Goal: Use online tool/utility: Use online tool/utility

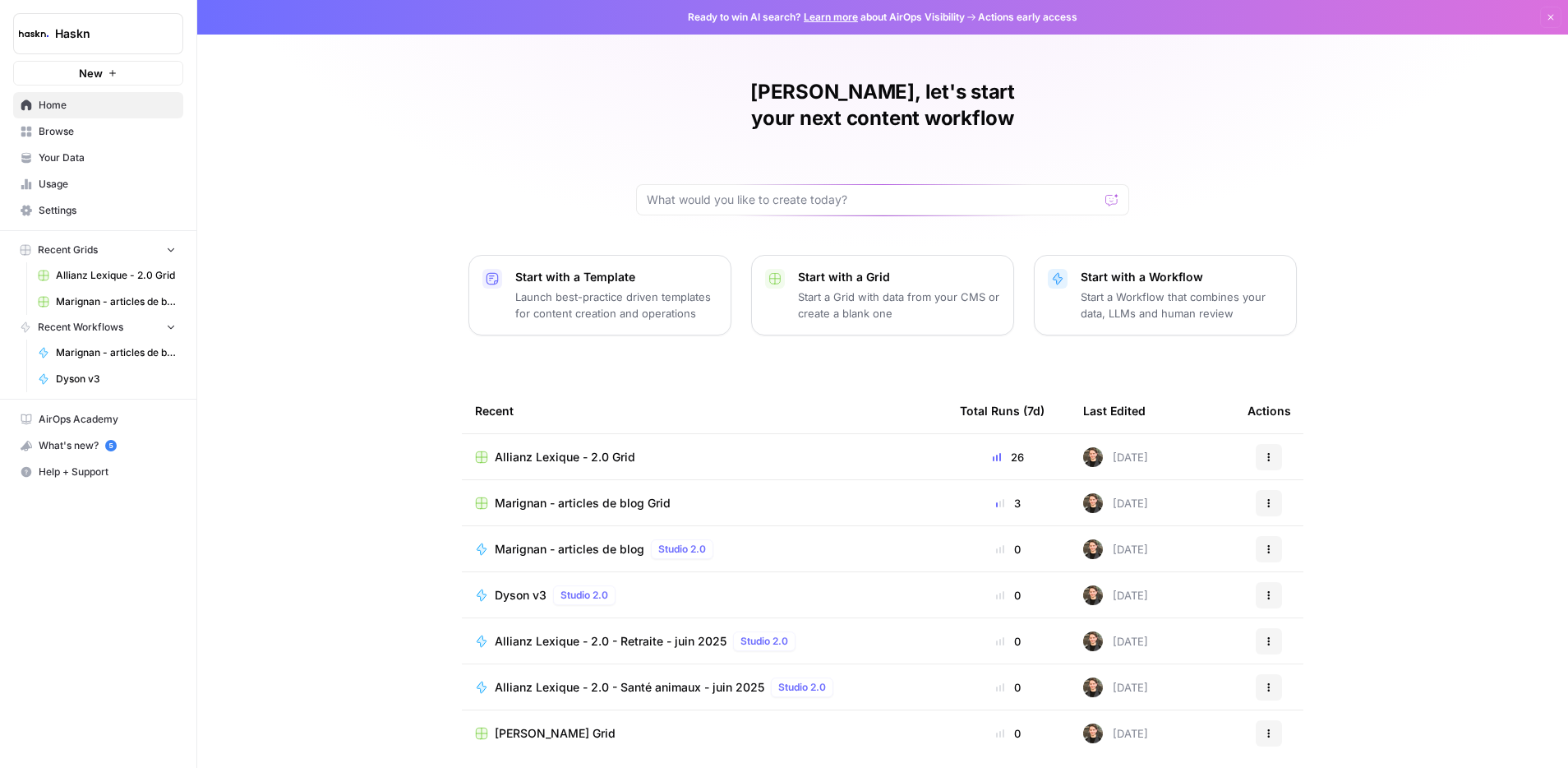
click at [507, 572] on td "Dyson v3 Studio 2.0" at bounding box center [704, 594] width 485 height 45
click at [516, 587] on span "Dyson v3" at bounding box center [520, 594] width 52 height 16
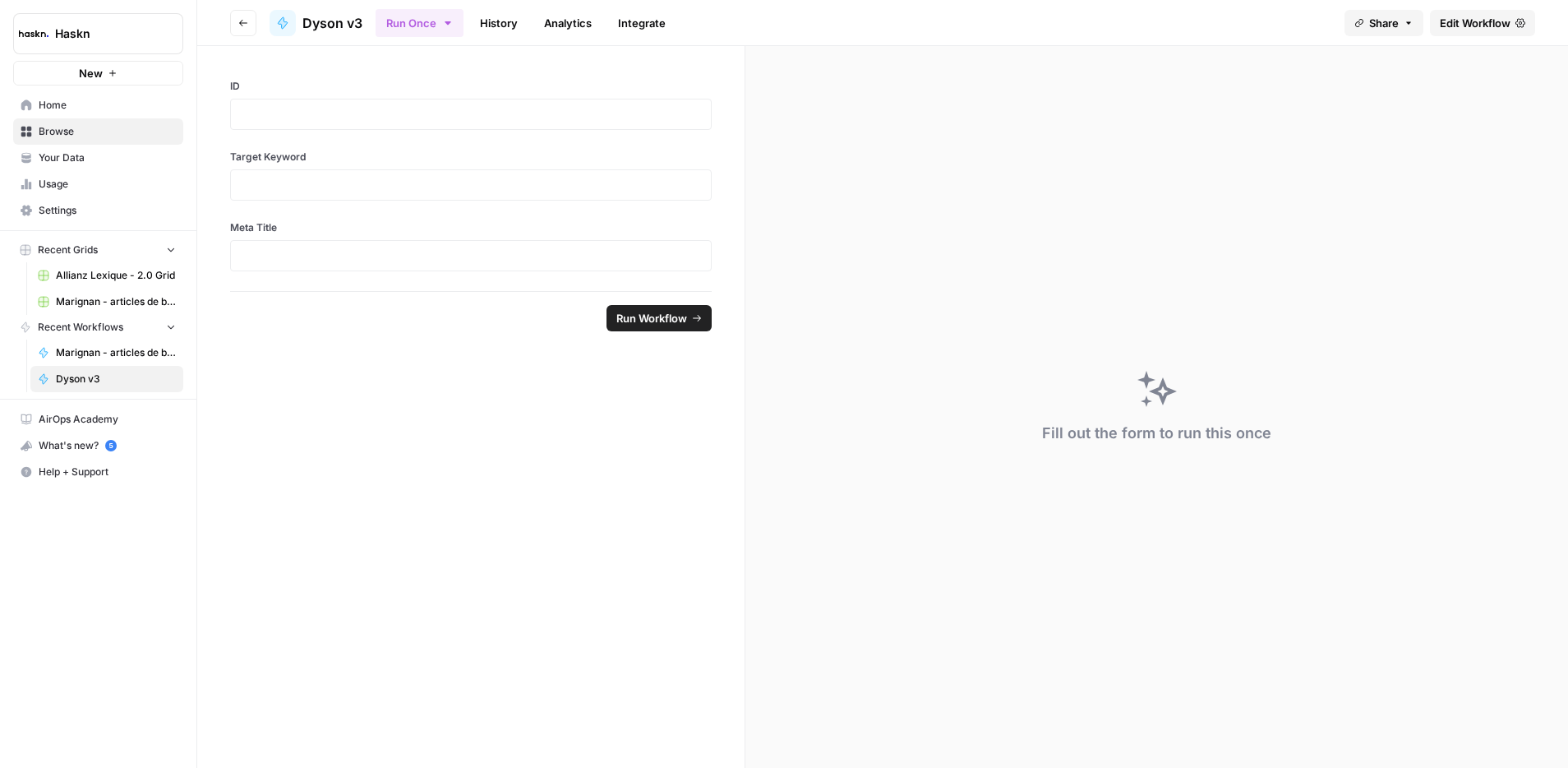
click at [320, 126] on div at bounding box center [470, 114] width 481 height 31
click at [322, 121] on p at bounding box center [470, 114] width 460 height 16
click at [310, 173] on div "Target Keyword" at bounding box center [470, 175] width 481 height 51
click at [311, 181] on p at bounding box center [470, 184] width 460 height 16
click at [346, 259] on p at bounding box center [470, 255] width 460 height 16
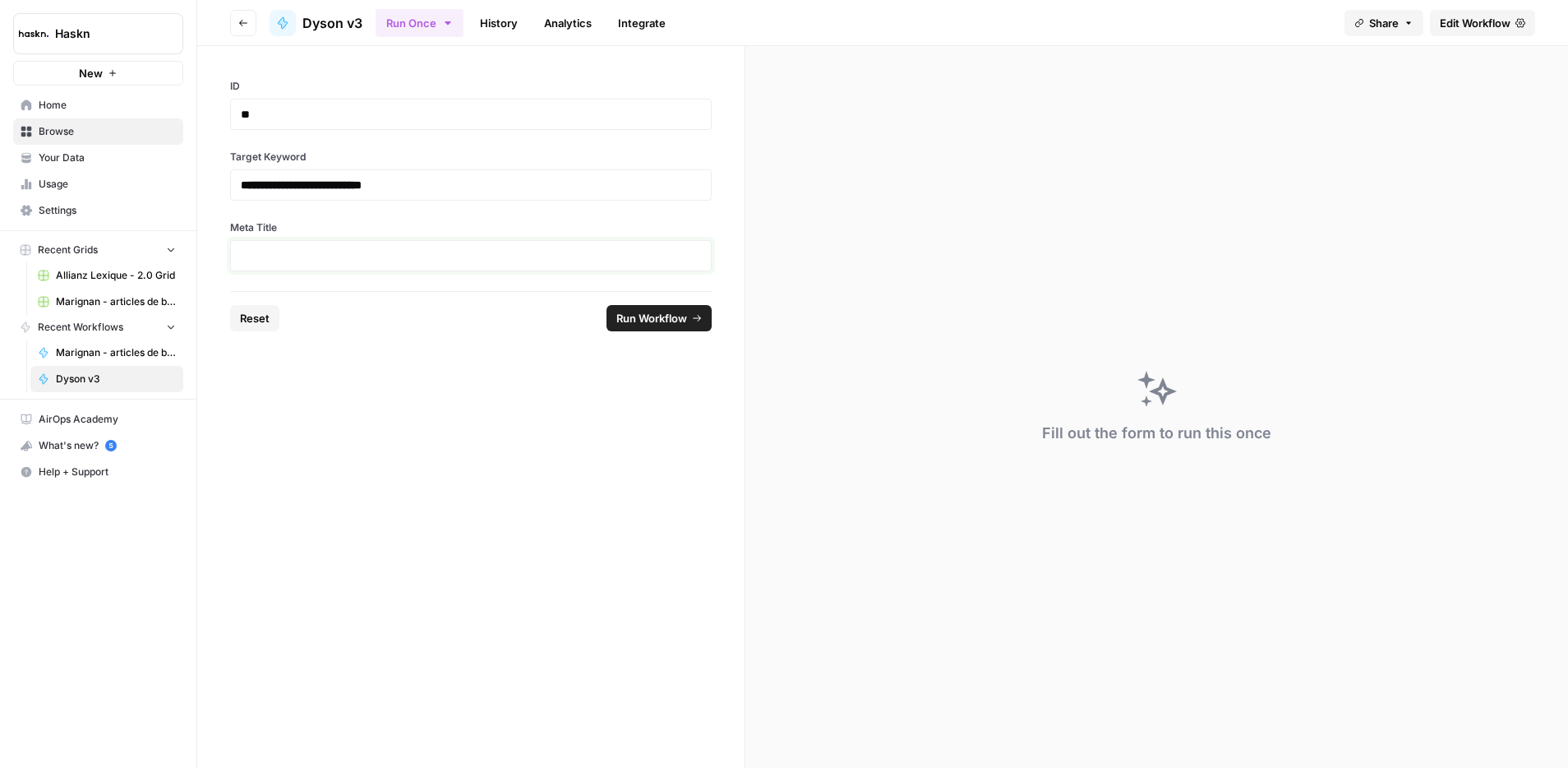
paste div
click at [626, 325] on span "Run Workflow" at bounding box center [651, 318] width 70 height 16
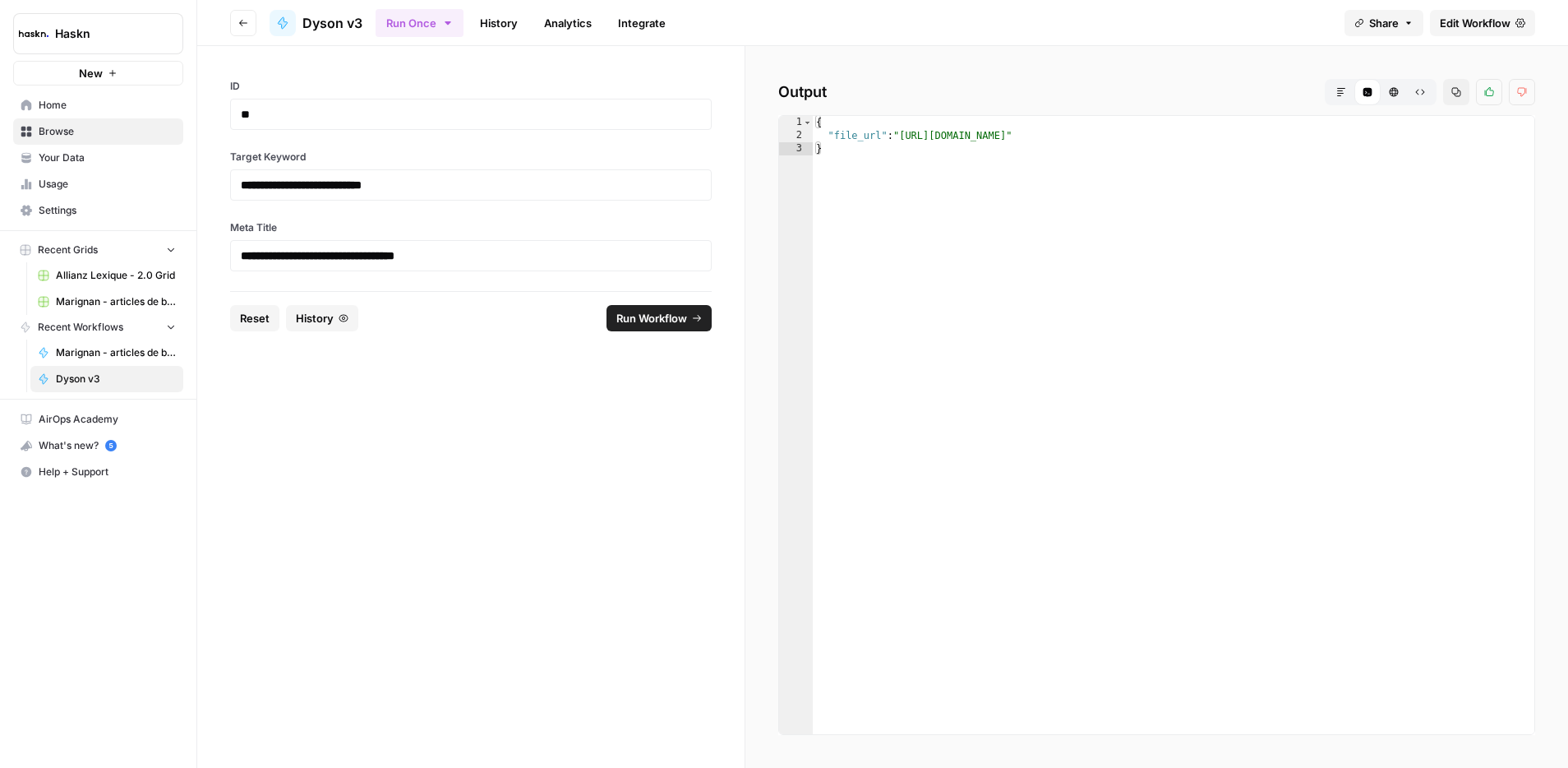
type textarea "**********"
drag, startPoint x: 904, startPoint y: 137, endPoint x: 1401, endPoint y: 141, distance: 497.0
click at [1401, 141] on div "{ "file_url" : "[URL][DOMAIN_NAME]" }" at bounding box center [1173, 438] width 721 height 644
click at [634, 321] on span "Run Workflow" at bounding box center [651, 318] width 70 height 16
type textarea "**********"
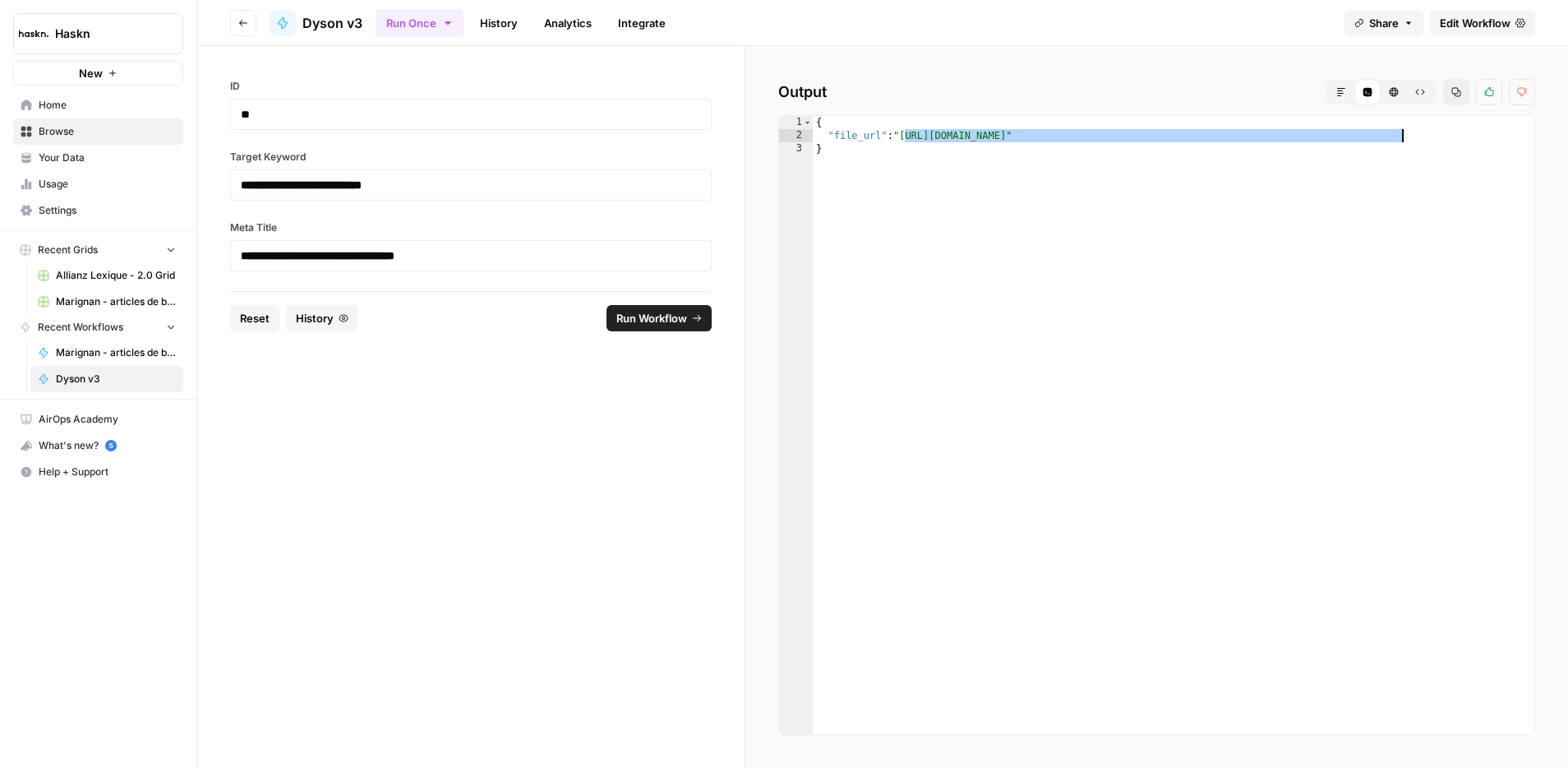
drag, startPoint x: 987, startPoint y: 135, endPoint x: 1400, endPoint y: 136, distance: 413.0
click at [1400, 136] on div "{ "file_url" : "[URL][DOMAIN_NAME]" }" at bounding box center [1173, 438] width 721 height 644
